Goal: Transaction & Acquisition: Purchase product/service

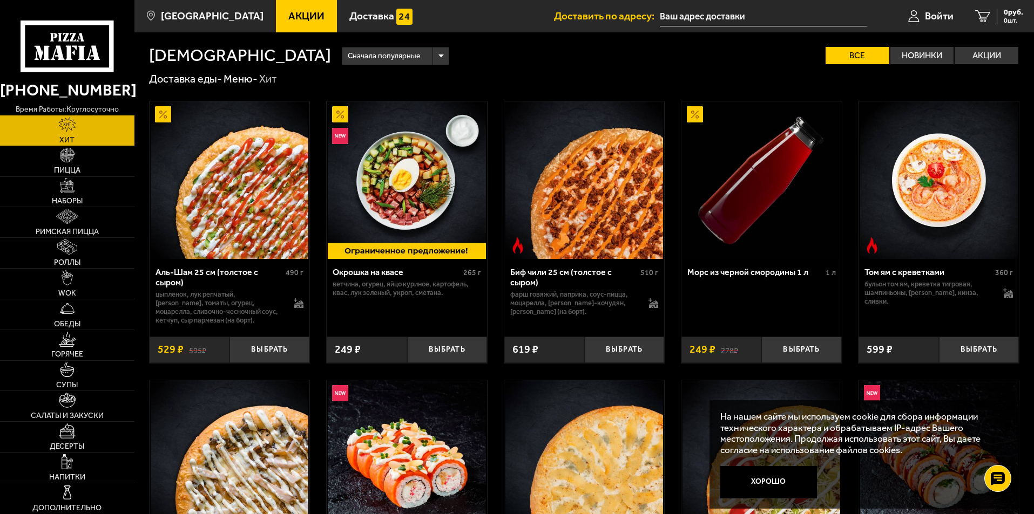
click at [704, 18] on input "text" at bounding box center [763, 16] width 207 height 20
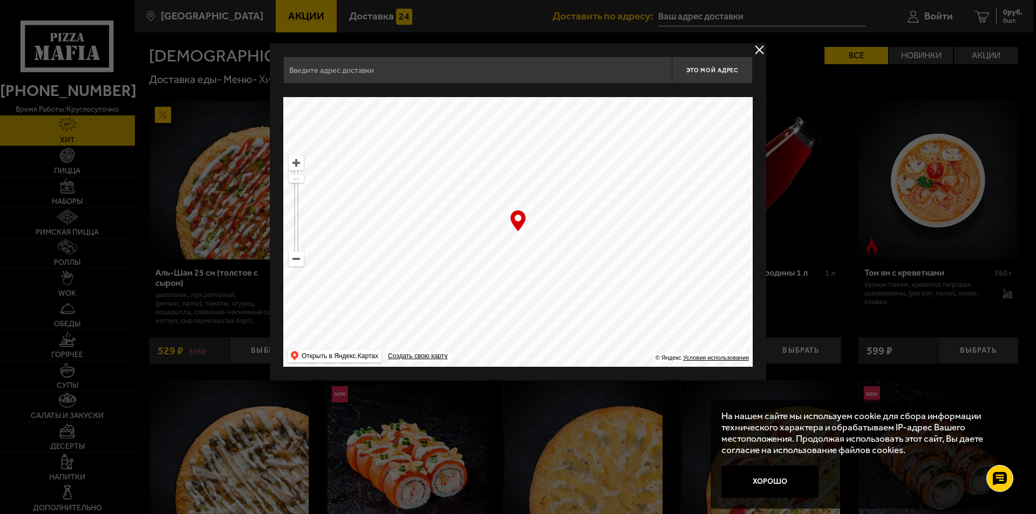
drag, startPoint x: 575, startPoint y: 88, endPoint x: 579, endPoint y: 72, distance: 16.5
click at [575, 88] on div "Найдите адрес перетащив карту" at bounding box center [518, 90] width 470 height 13
click at [579, 71] on input "text" at bounding box center [477, 70] width 389 height 27
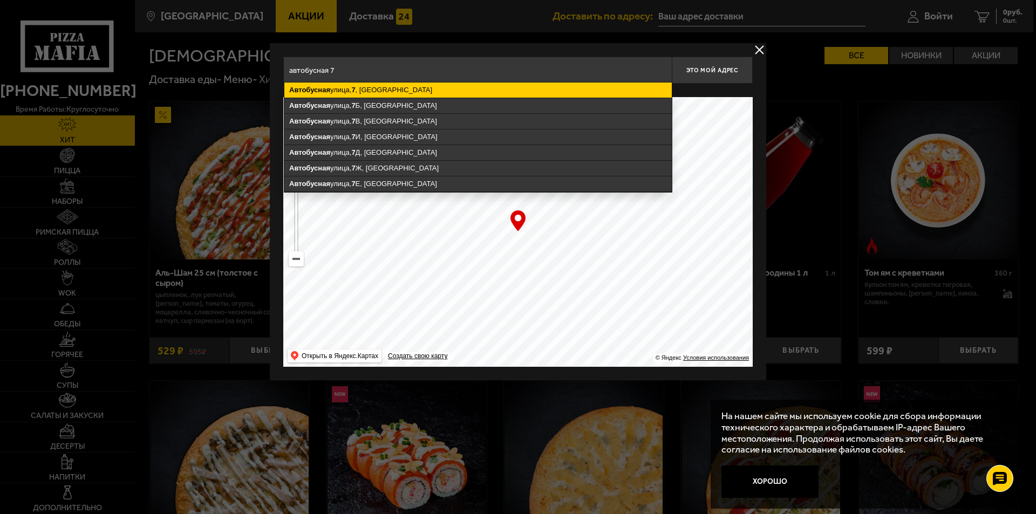
click at [489, 97] on ymaps "[STREET_ADDRESS]" at bounding box center [478, 90] width 388 height 15
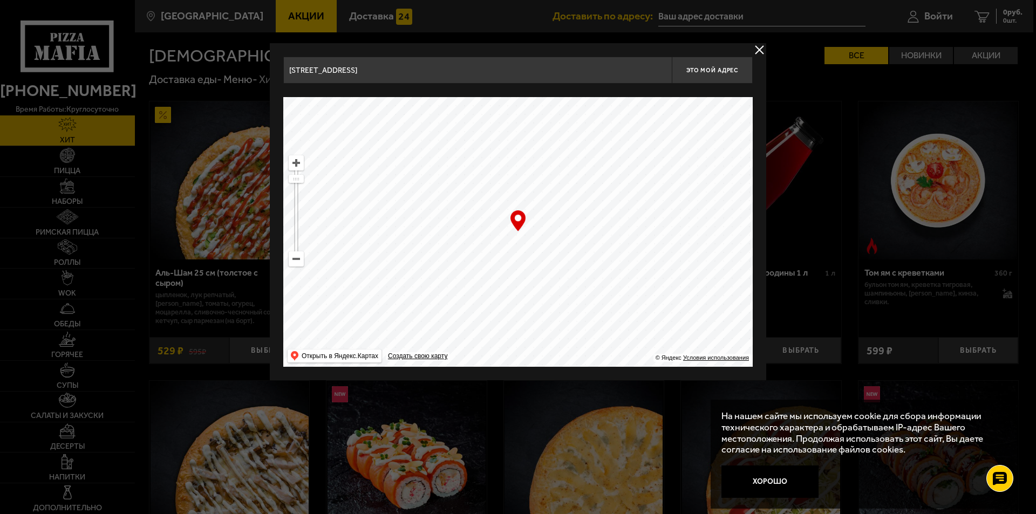
click at [460, 65] on input "[STREET_ADDRESS]" at bounding box center [477, 70] width 389 height 27
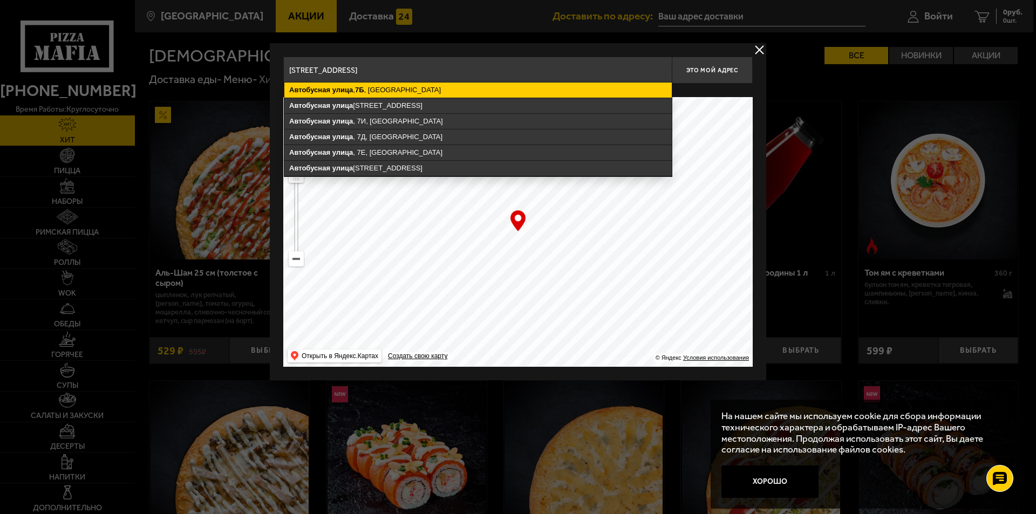
click at [442, 87] on ymaps "[STREET_ADDRESS]" at bounding box center [478, 90] width 388 height 15
type input "[STREET_ADDRESS]"
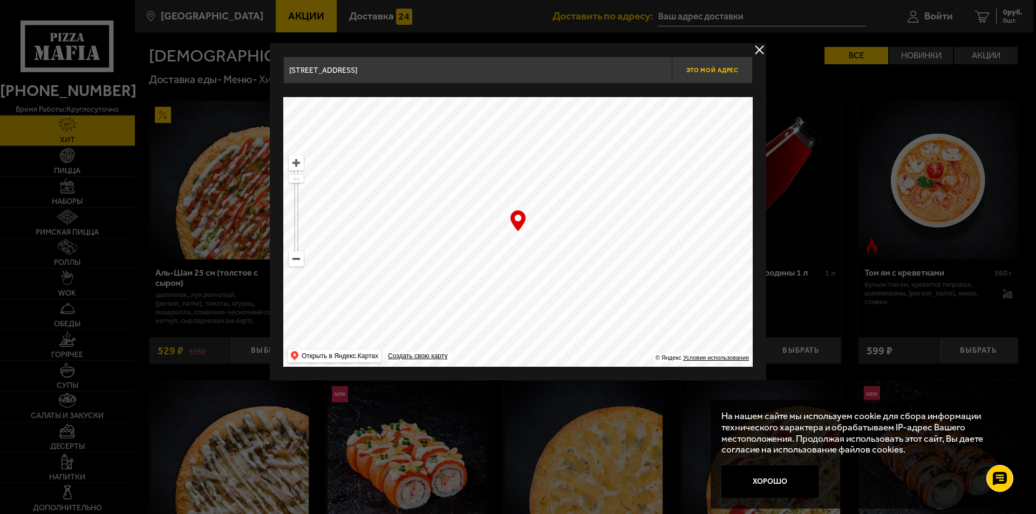
click at [706, 70] on span "Это мой адрес" at bounding box center [713, 70] width 52 height 7
type input "[STREET_ADDRESS]"
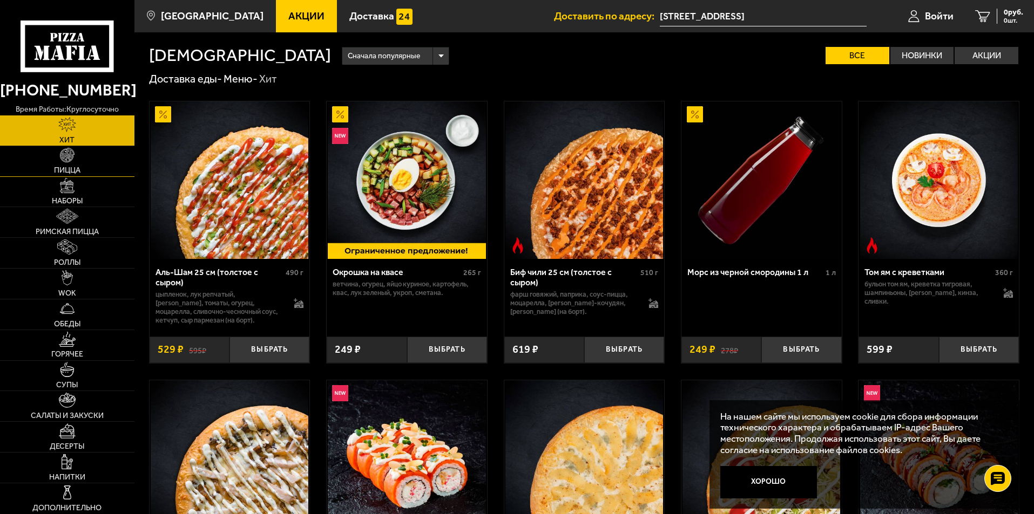
click at [89, 163] on link "Пицца" at bounding box center [67, 161] width 134 height 30
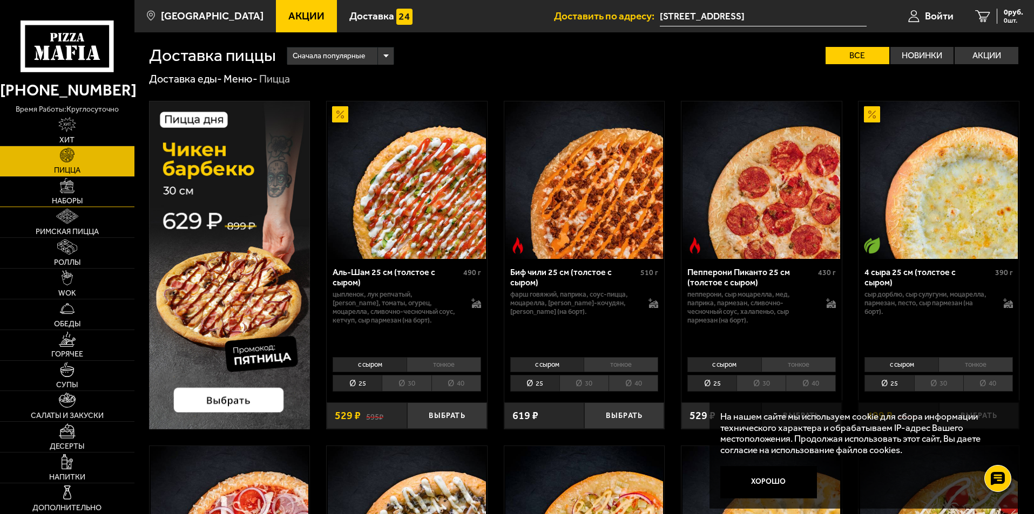
click at [106, 194] on link "Наборы" at bounding box center [67, 192] width 134 height 30
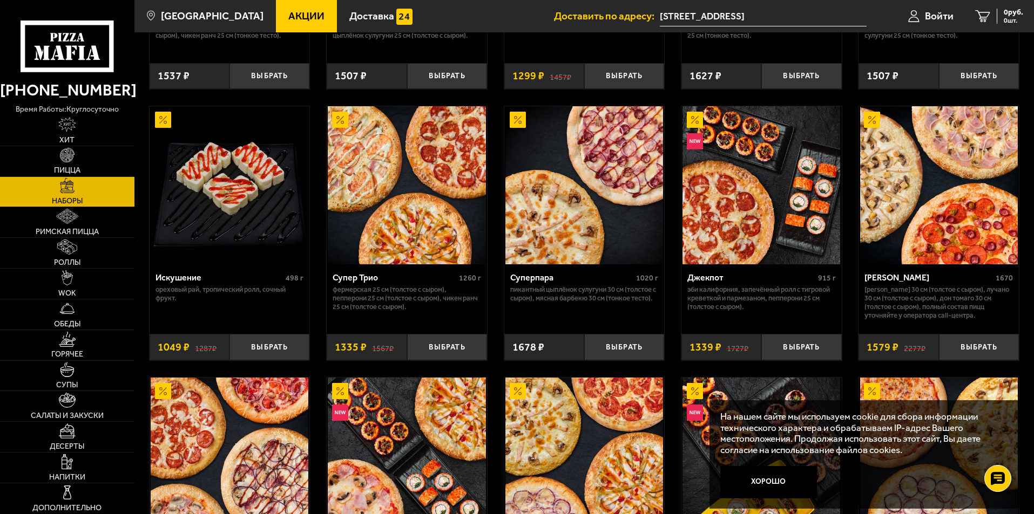
scroll to position [540, 0]
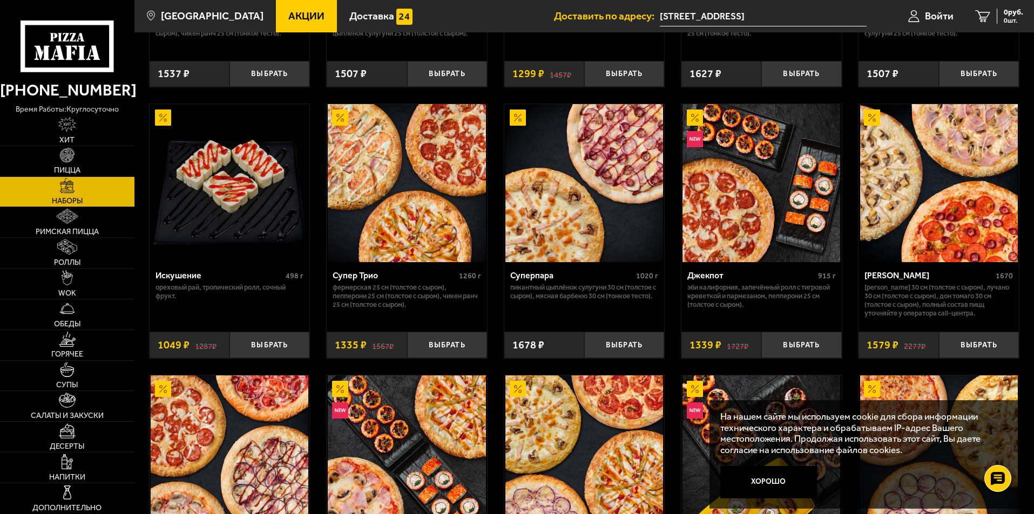
click at [369, 278] on div "Супер Трио" at bounding box center [395, 275] width 124 height 10
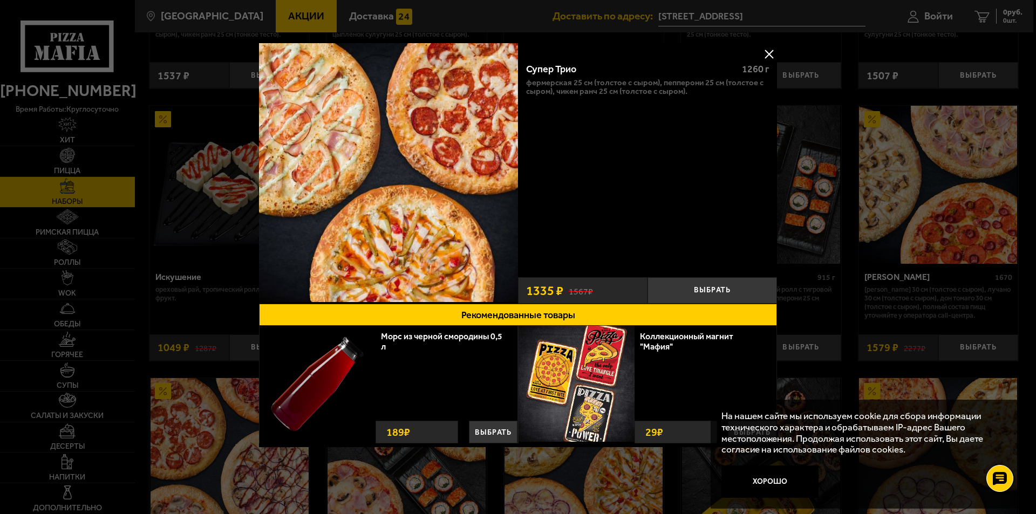
click at [769, 52] on button at bounding box center [769, 54] width 16 height 16
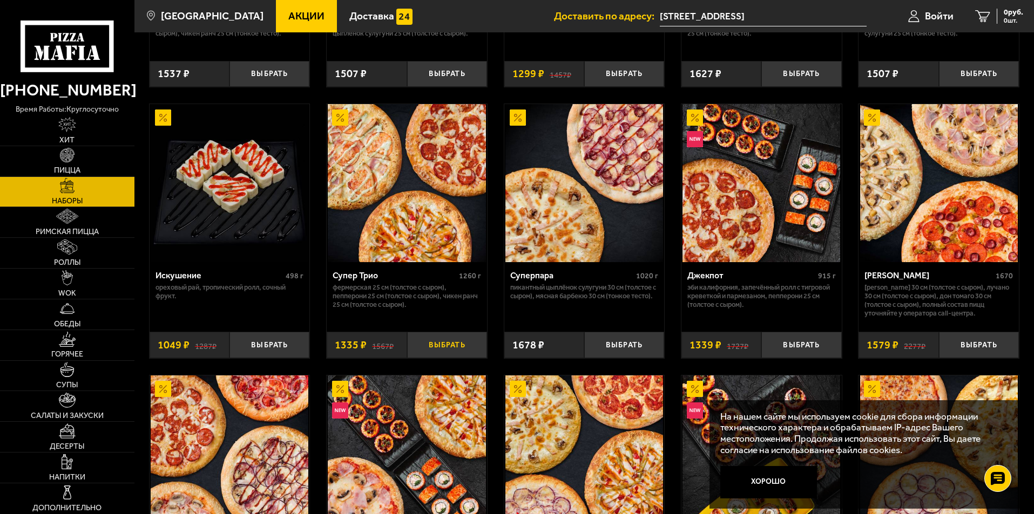
click at [440, 345] on button "Выбрать" at bounding box center [447, 345] width 80 height 26
click at [971, 353] on button "Выбрать" at bounding box center [979, 345] width 80 height 26
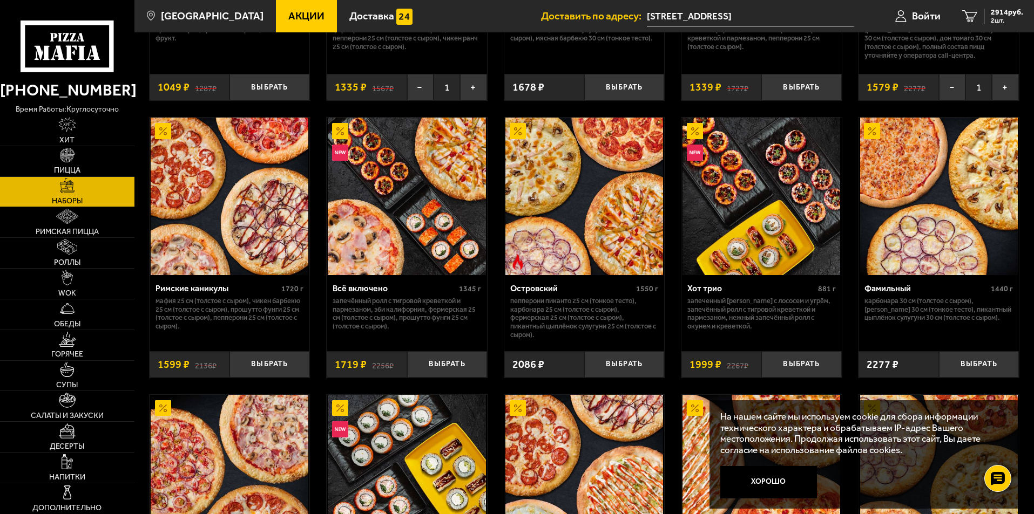
scroll to position [810, 0]
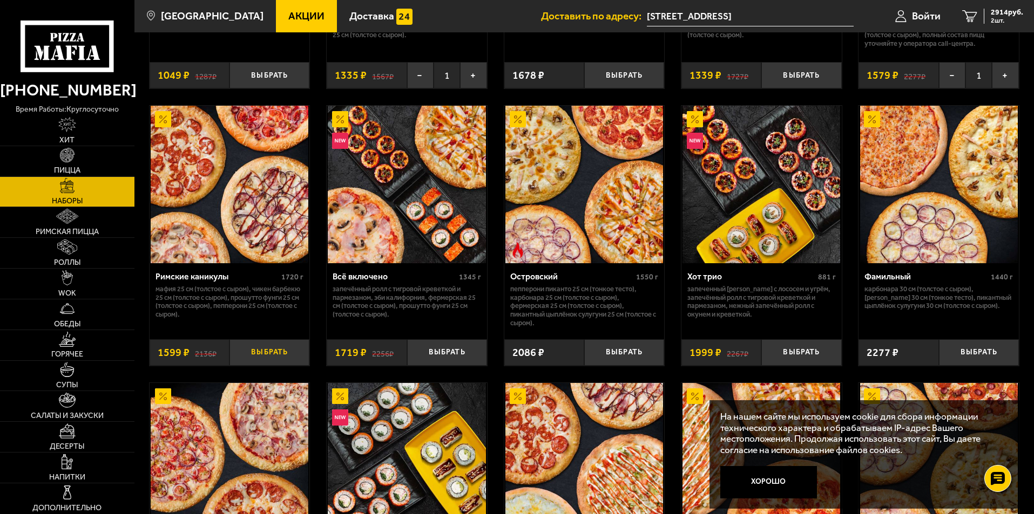
click at [259, 360] on button "Выбрать" at bounding box center [269, 353] width 80 height 26
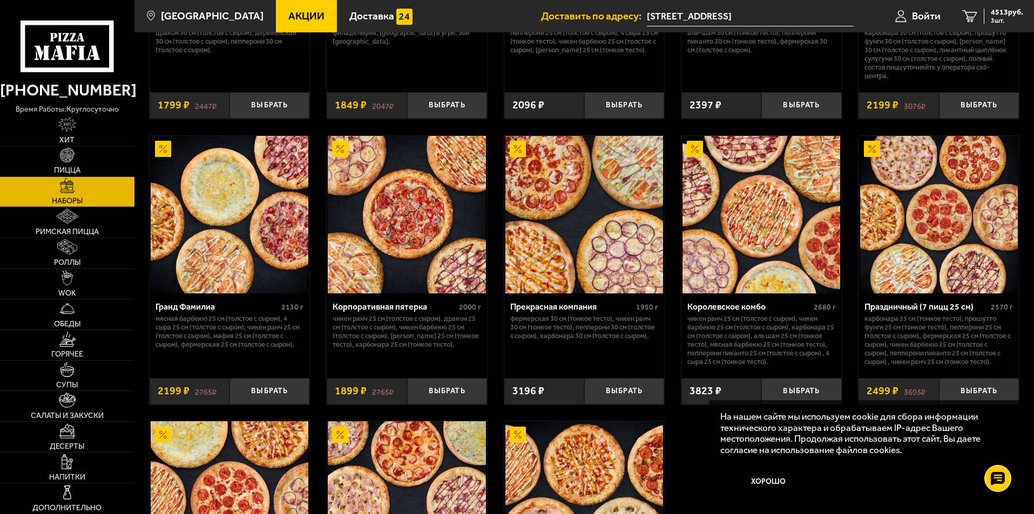
scroll to position [1403, 0]
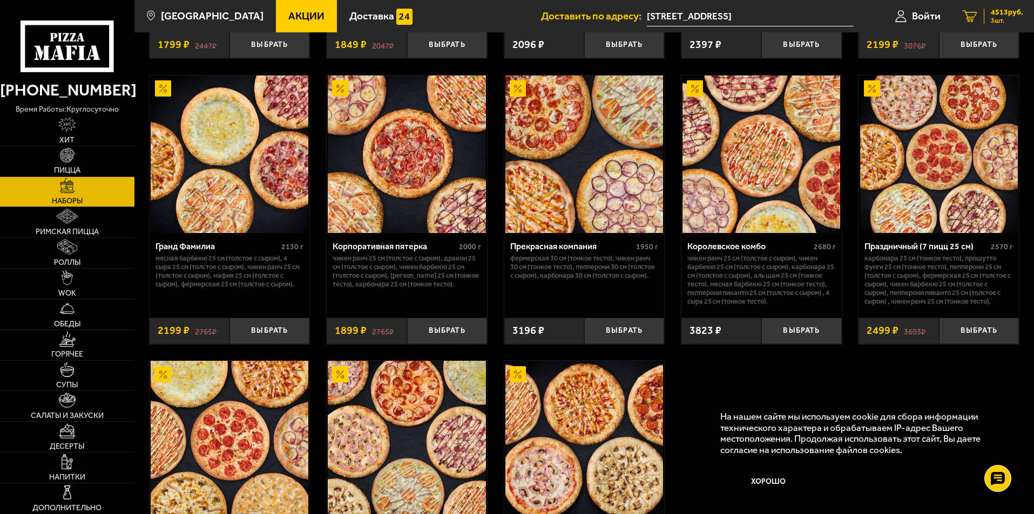
click at [1022, 13] on span "4513 руб." at bounding box center [1006, 13] width 32 height 8
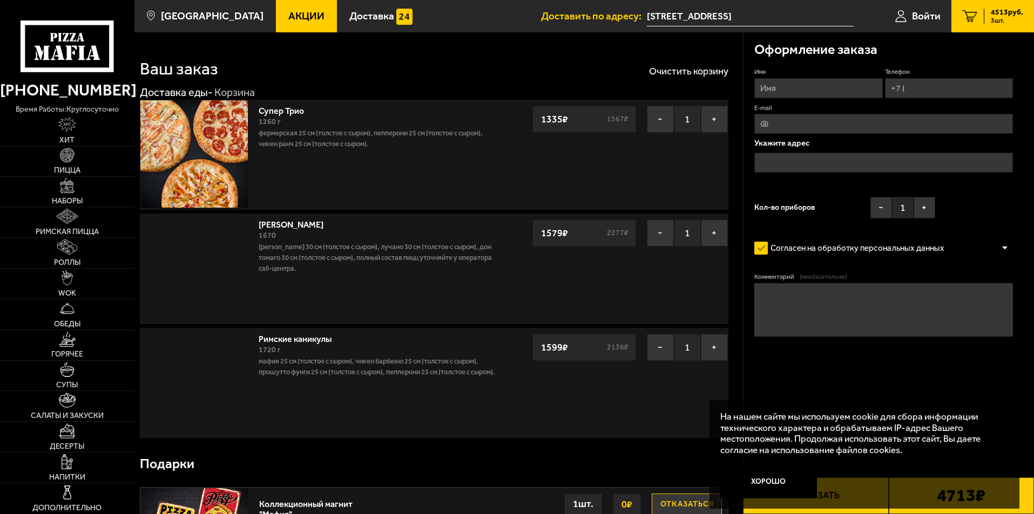
type input "[STREET_ADDRESS]"
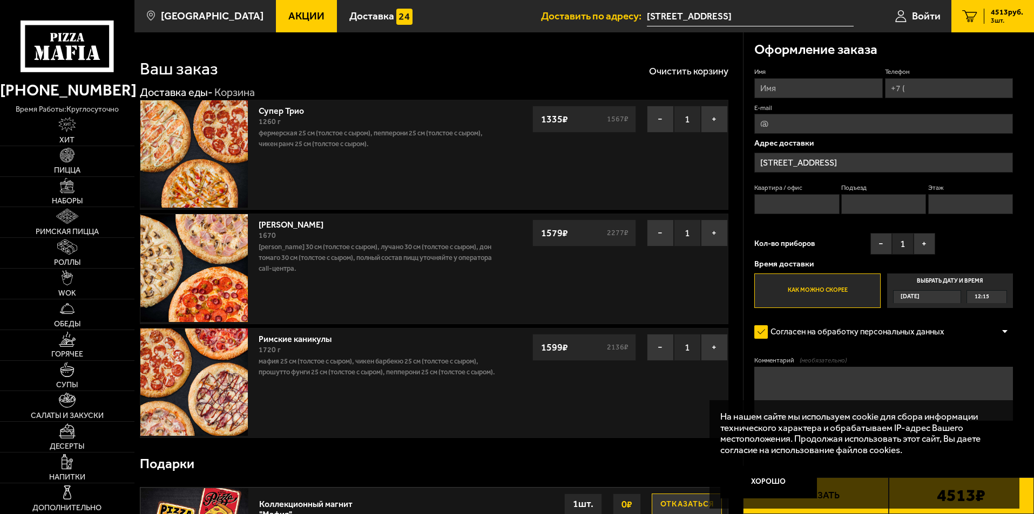
drag, startPoint x: 653, startPoint y: 346, endPoint x: 658, endPoint y: 278, distance: 68.2
click at [653, 345] on button "−" at bounding box center [660, 347] width 27 height 27
click at [658, 239] on button "−" at bounding box center [660, 233] width 27 height 27
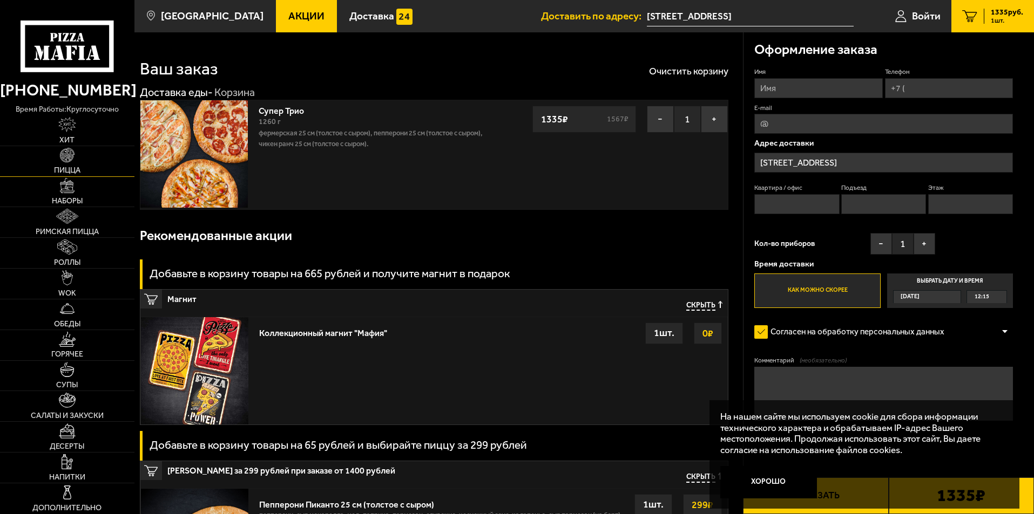
click at [82, 161] on link "Пицца" at bounding box center [67, 161] width 134 height 30
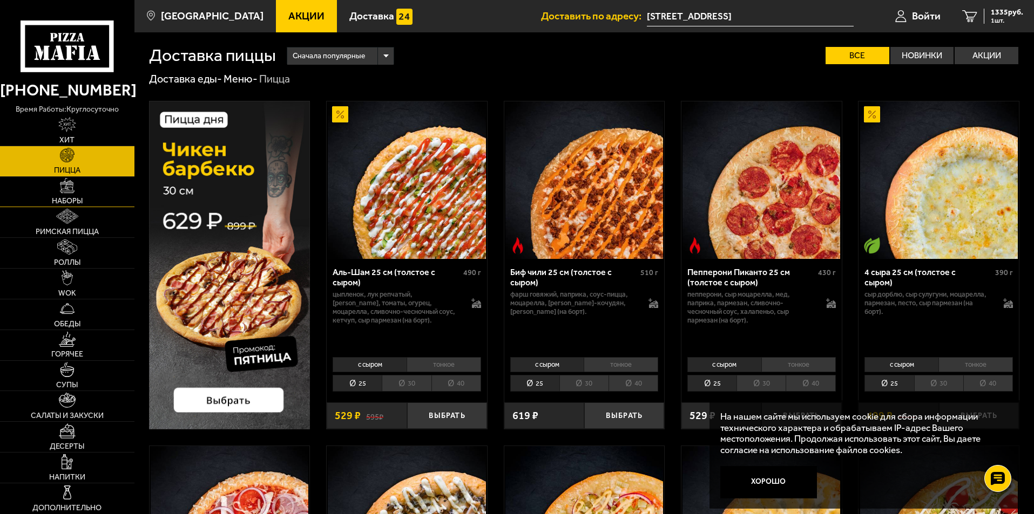
click at [74, 198] on span "Наборы" at bounding box center [67, 202] width 31 height 8
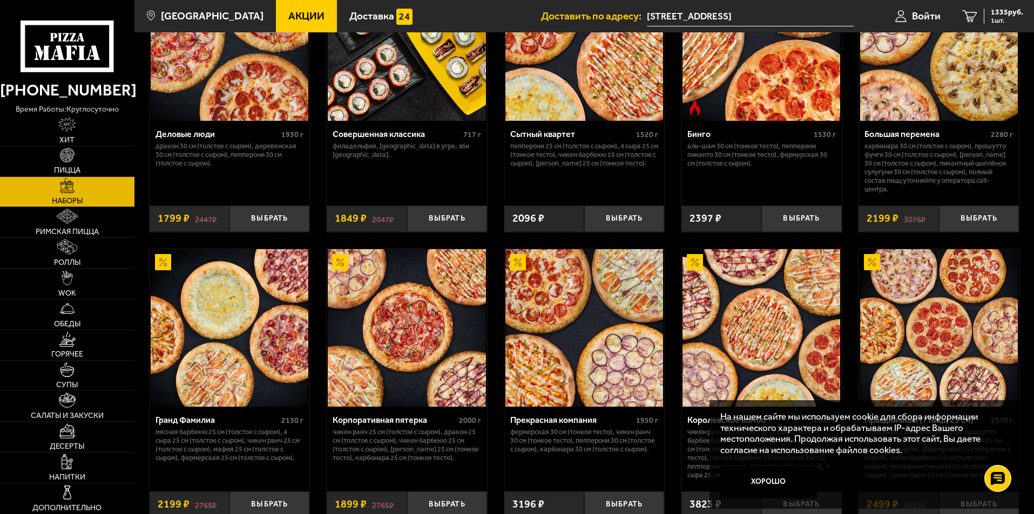
scroll to position [1349, 0]
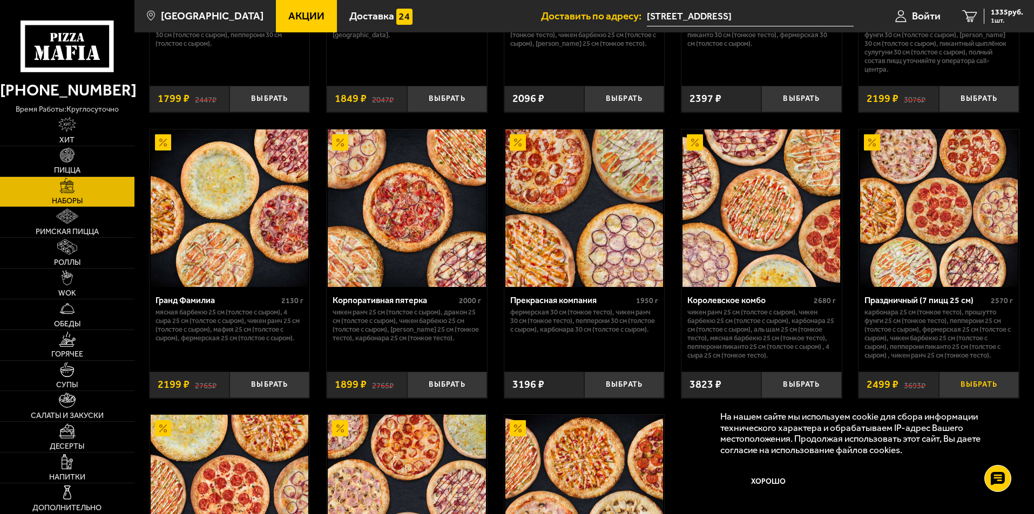
click at [952, 383] on button "Выбрать" at bounding box center [979, 385] width 80 height 26
click at [1010, 16] on span "3834 руб." at bounding box center [1006, 13] width 32 height 8
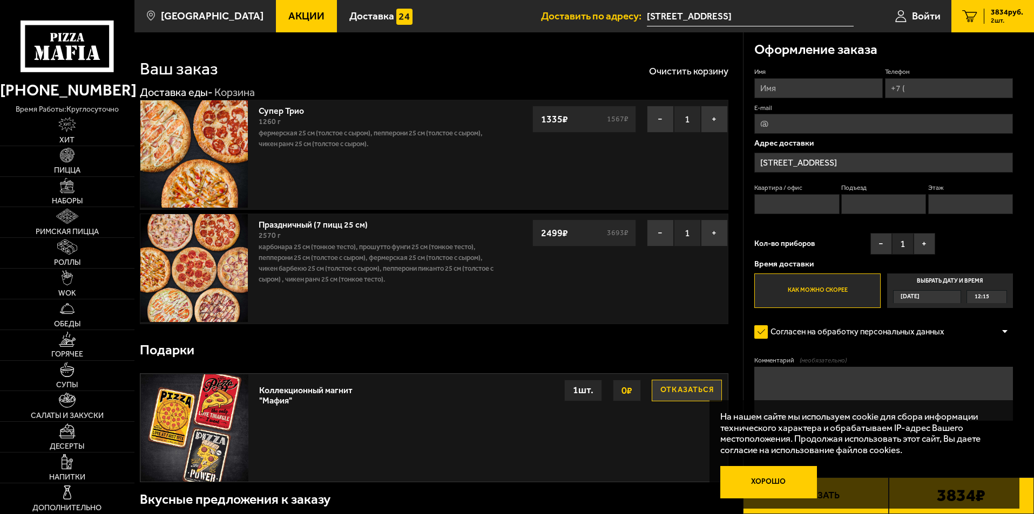
click at [783, 472] on button "Хорошо" at bounding box center [768, 482] width 97 height 32
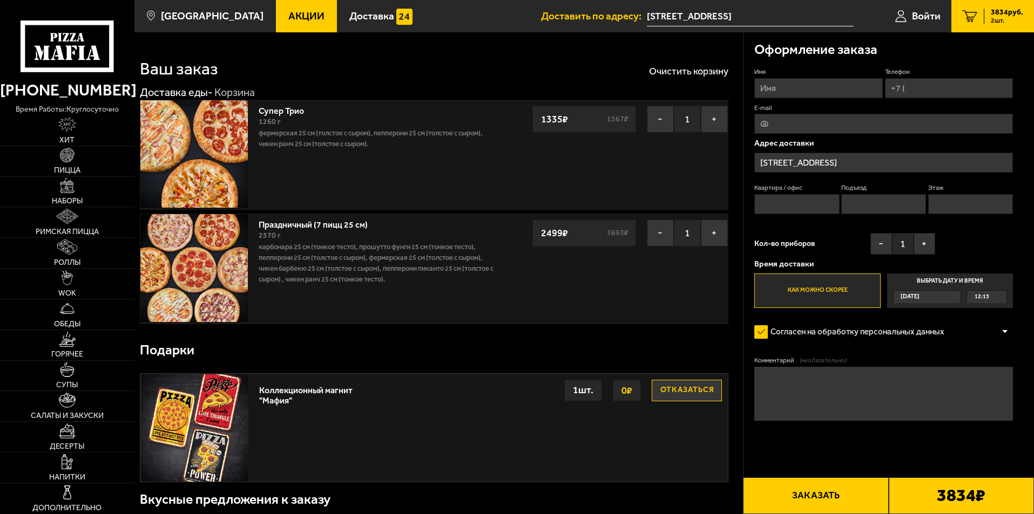
click at [796, 82] on input "Имя" at bounding box center [818, 88] width 128 height 20
type input "[PERSON_NAME]"
type input "[PHONE_NUMBER]"
click at [815, 197] on input "Квартира / офис" at bounding box center [796, 204] width 85 height 20
click at [798, 375] on textarea "Комментарий (необязательно)" at bounding box center [883, 394] width 259 height 54
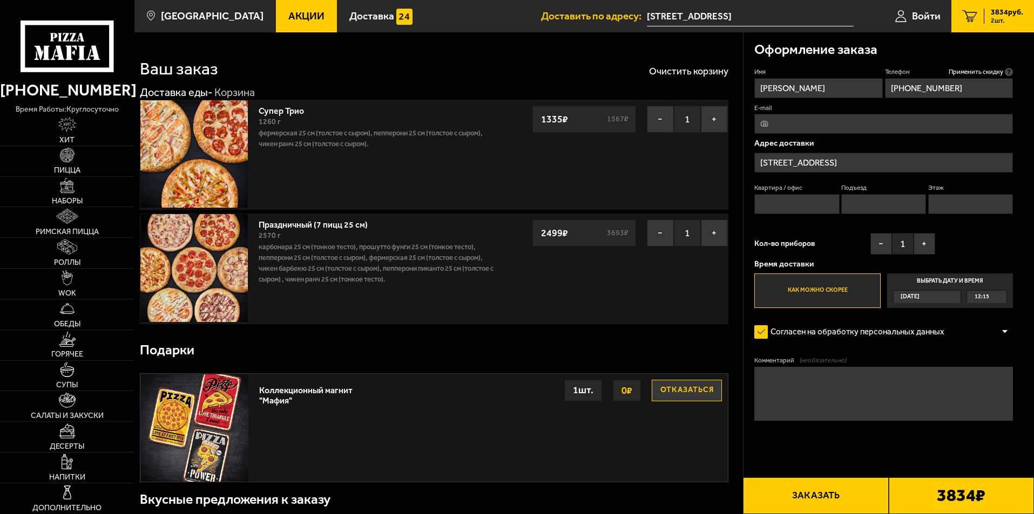
type textarea "[PERSON_NAME]"
type textarea "Позвонить когда подъедете к шлагбауму"
click at [922, 249] on button "+" at bounding box center [924, 244] width 22 height 22
click at [923, 249] on button "+" at bounding box center [924, 244] width 22 height 22
click at [922, 243] on button "+" at bounding box center [924, 244] width 22 height 22
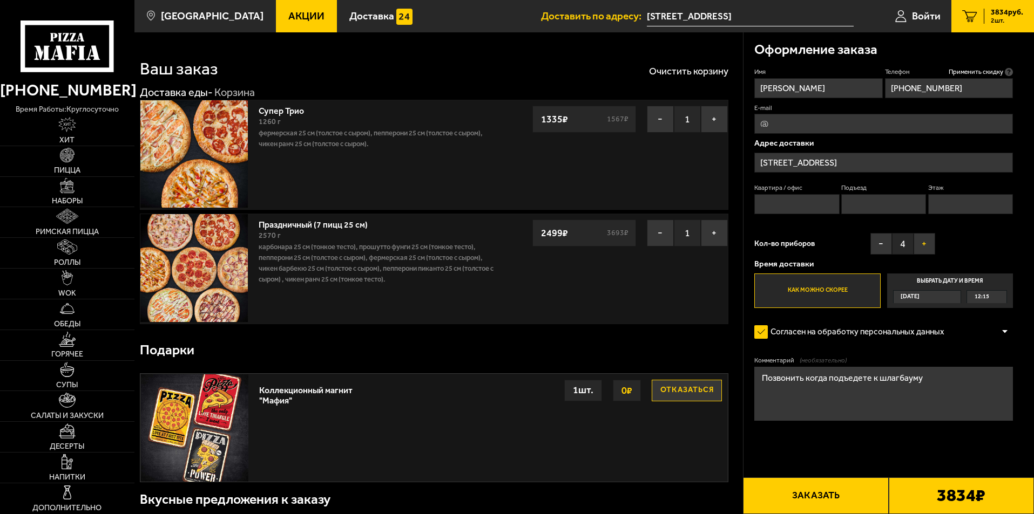
click at [927, 249] on button "+" at bounding box center [924, 244] width 22 height 22
click at [858, 492] on button "Заказать" at bounding box center [815, 496] width 145 height 37
click at [783, 211] on input "Квартира / офис" at bounding box center [796, 204] width 85 height 20
type input "1"
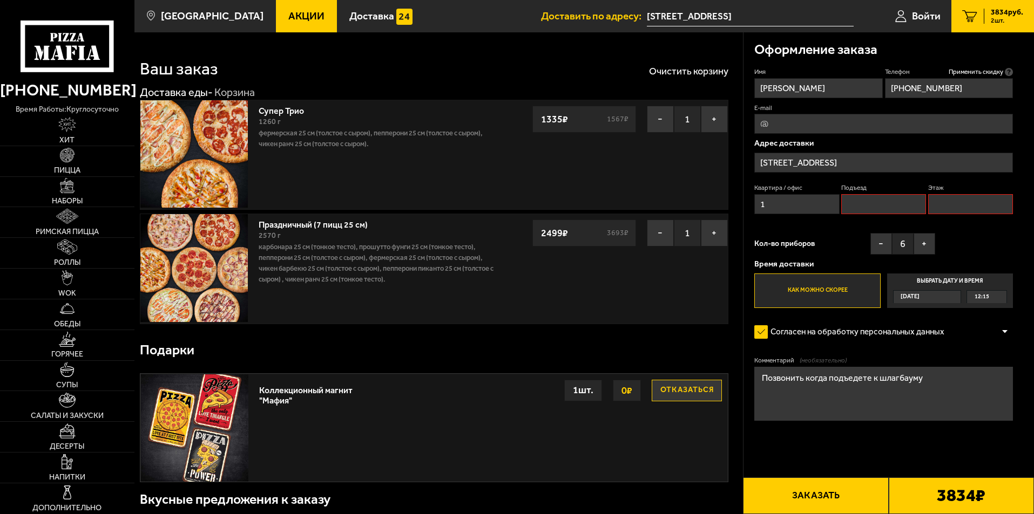
click at [864, 211] on input "Подъезд" at bounding box center [883, 204] width 85 height 20
type input "1"
click at [948, 216] on div "Квартира / офис 1 Подъезд 1 Этаж" at bounding box center [883, 202] width 259 height 36
type input "1"
click at [837, 500] on button "Заказать" at bounding box center [815, 496] width 145 height 37
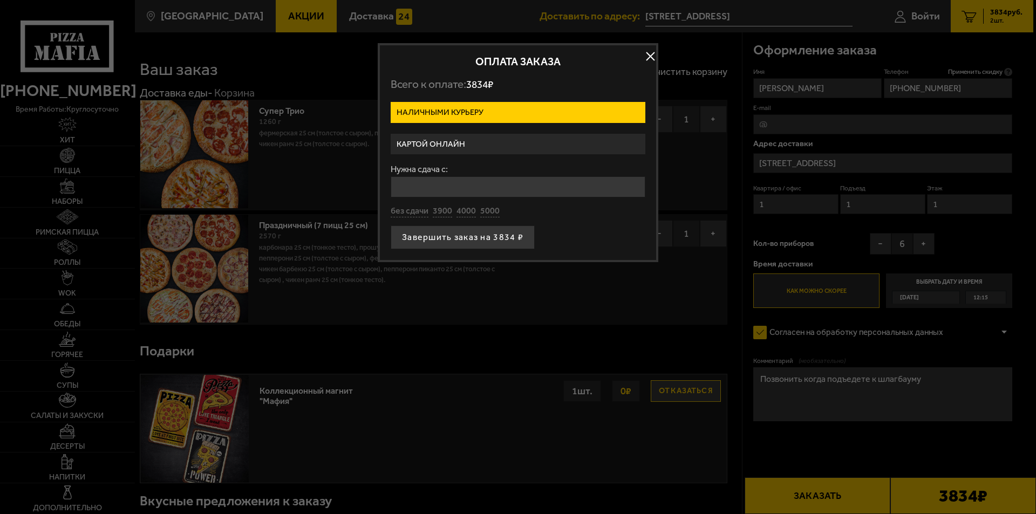
click at [440, 190] on input "Нужна сдача с:" at bounding box center [518, 187] width 255 height 21
click at [482, 213] on div "Нужна сдача с: без сдачи 3900 4000 5000" at bounding box center [518, 191] width 255 height 52
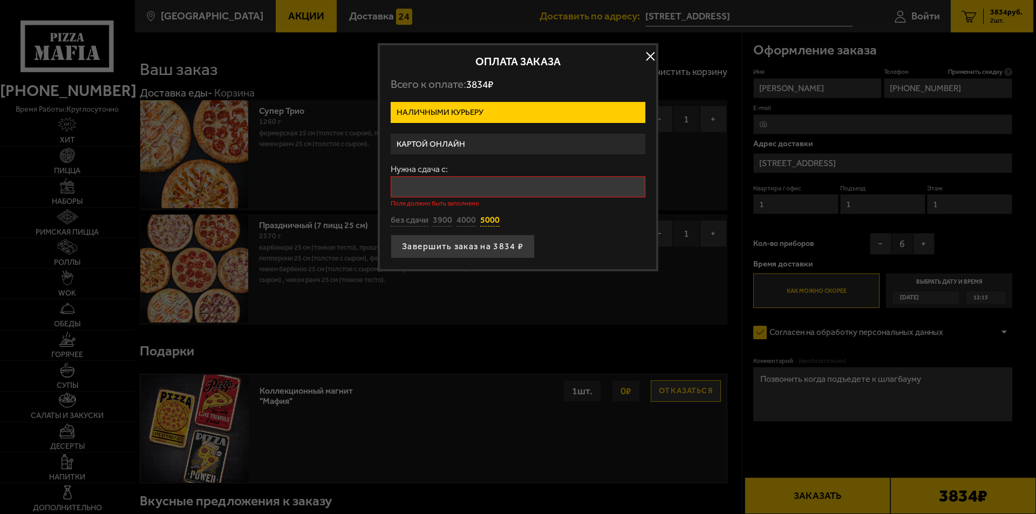
click at [492, 221] on button "5000" at bounding box center [489, 221] width 19 height 12
type input "5000"
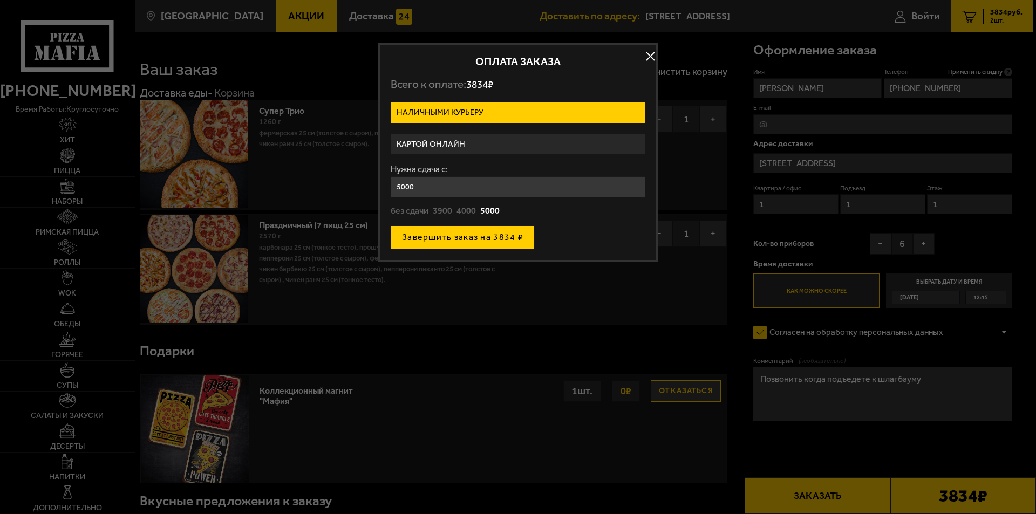
click at [487, 237] on button "Завершить заказ на 3834 ₽" at bounding box center [463, 238] width 144 height 24
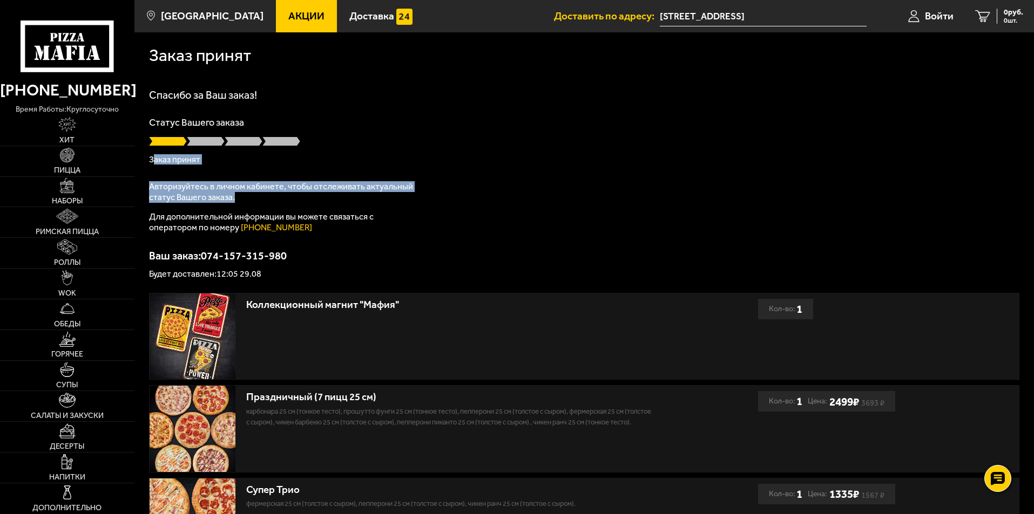
drag, startPoint x: 233, startPoint y: 201, endPoint x: 153, endPoint y: 164, distance: 87.9
click at [153, 164] on div "Спасибо за Ваш заказ! Статус Вашего заказа Заказ принят Авторизуйтесь в личном …" at bounding box center [584, 184] width 870 height 189
click at [291, 174] on div "Спасибо за Ваш заказ! Статус Вашего заказа Заказ принят Авторизуйтесь в личном …" at bounding box center [584, 184] width 870 height 189
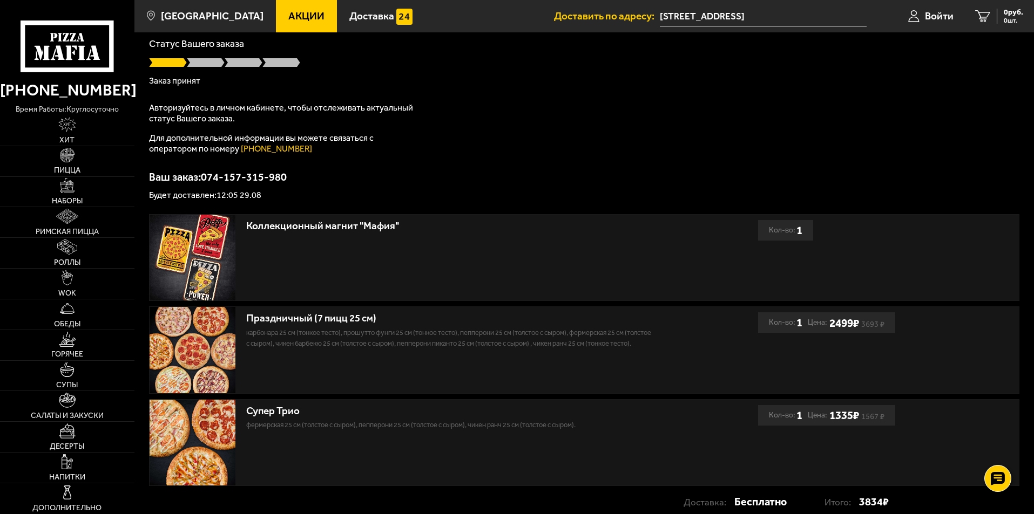
scroll to position [164, 0]
